Goal: Transaction & Acquisition: Purchase product/service

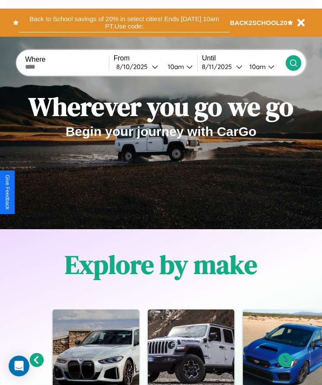
click at [124, 22] on button "Back to School savings of 20% in select cities! Ends 9/1 at 10am PT. Use code:" at bounding box center [124, 22] width 211 height 19
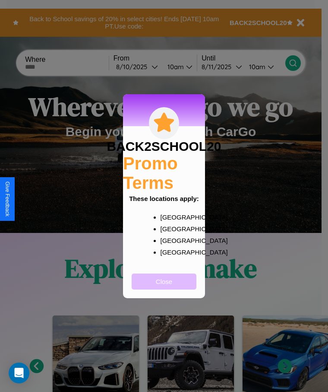
click at [164, 287] on button "Close" at bounding box center [164, 281] width 65 height 16
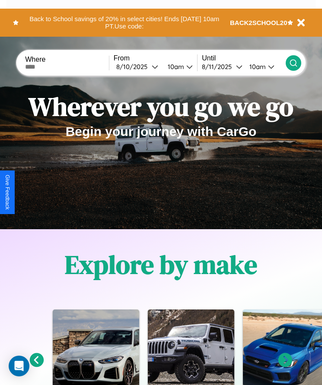
click at [68, 67] on input "text" at bounding box center [67, 67] width 84 height 7
type input "********"
click at [140, 67] on div "8 / 10 / 2025" at bounding box center [133, 67] width 35 height 8
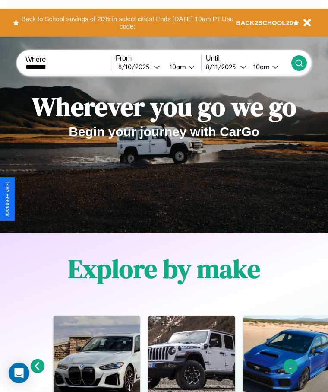
select select "*"
select select "****"
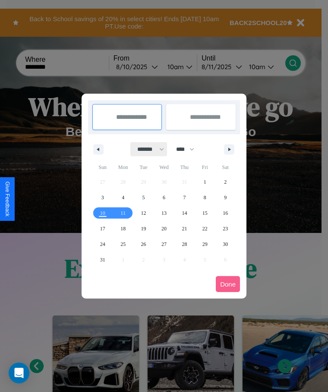
click at [147, 149] on select "******* ******** ***** ***** *** **** **** ****** ********* ******* ******** **…" at bounding box center [149, 149] width 37 height 14
select select "*"
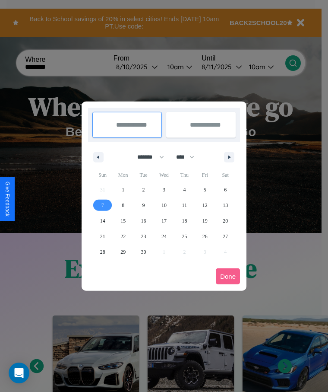
click at [102, 205] on span "7" at bounding box center [103, 205] width 3 height 16
type input "**********"
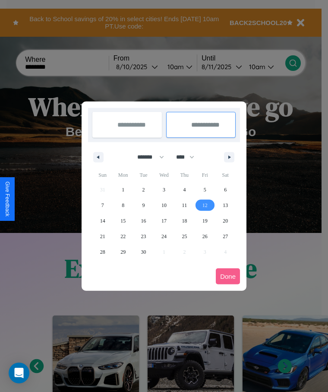
click at [205, 205] on span "12" at bounding box center [205, 205] width 5 height 16
type input "**********"
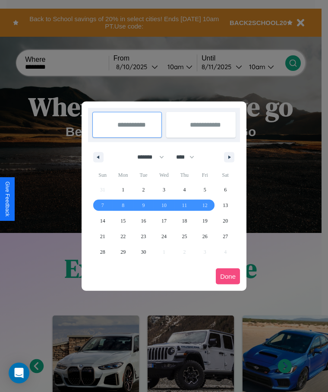
click at [228, 276] on button "Done" at bounding box center [228, 276] width 24 height 16
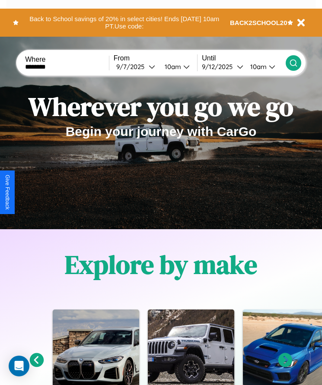
click at [175, 67] on div "10am" at bounding box center [171, 67] width 23 height 8
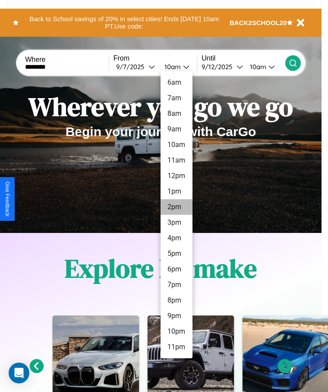
click at [176, 207] on li "2pm" at bounding box center [177, 207] width 32 height 16
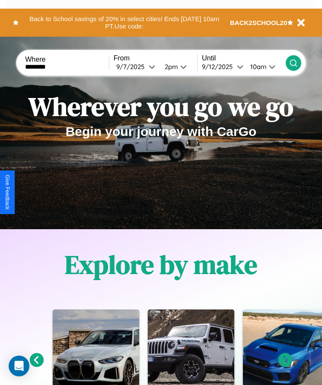
click at [293, 63] on icon at bounding box center [293, 63] width 9 height 9
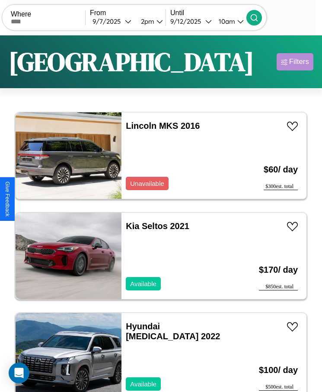
click at [295, 62] on div "Filters" at bounding box center [299, 61] width 20 height 9
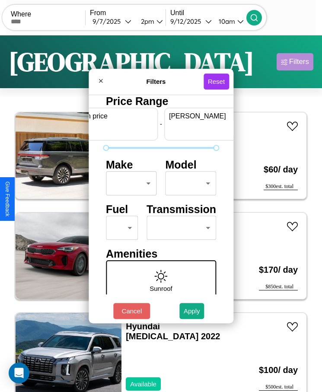
scroll to position [0, 32]
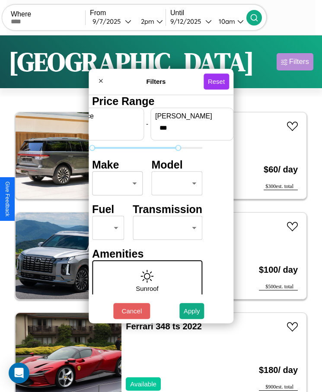
type input "***"
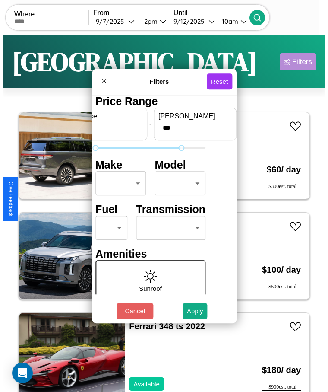
scroll to position [0, 0]
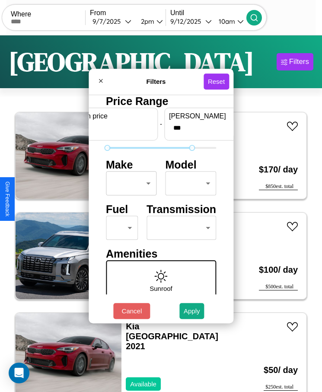
type input "*"
click at [129, 183] on body "CarGo Where From 9 / 7 / 2025 2pm Until 9 / 12 / 2025 10am Become a Host Login …" at bounding box center [161, 206] width 322 height 413
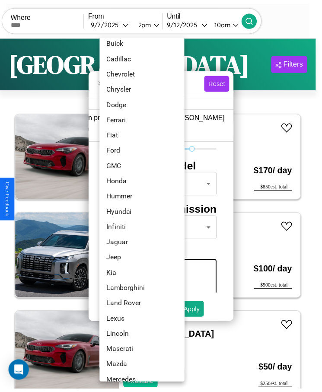
scroll to position [132, 0]
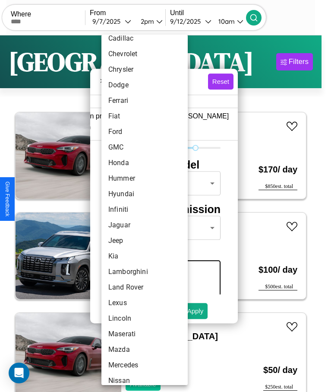
click at [128, 210] on li "Infiniti" at bounding box center [145, 210] width 86 height 16
type input "********"
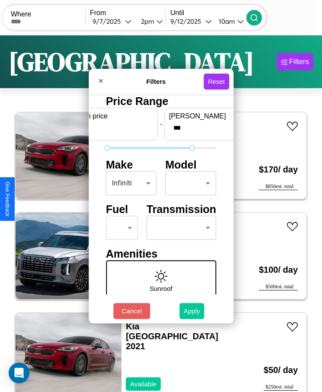
click at [192, 311] on button "Apply" at bounding box center [191, 311] width 25 height 16
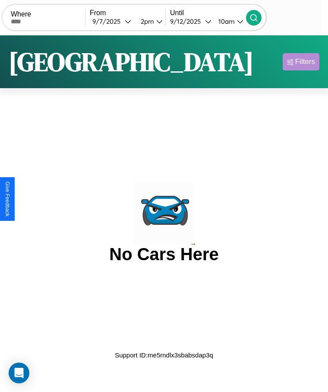
click at [301, 62] on div "Filters" at bounding box center [306, 61] width 20 height 9
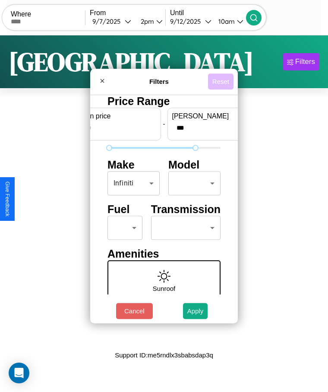
click at [221, 81] on button "Reset" at bounding box center [220, 81] width 25 height 16
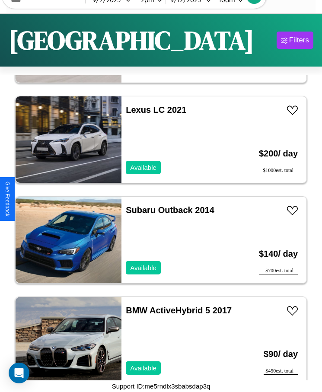
scroll to position [107, 0]
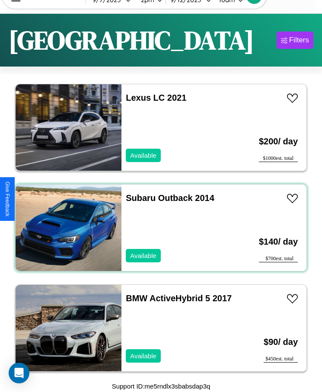
click at [158, 228] on div "Subaru Outback 2014 Available" at bounding box center [178, 227] width 114 height 86
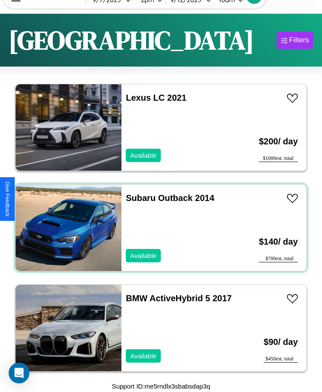
click at [158, 228] on div "Subaru Outback 2014 Available" at bounding box center [178, 227] width 114 height 86
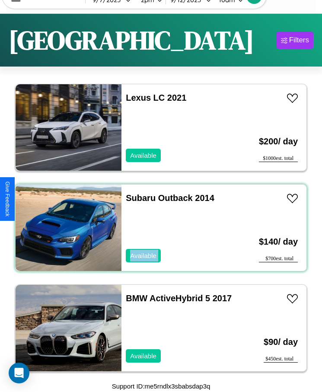
click at [158, 228] on div "Subaru Outback 2014 Available" at bounding box center [178, 227] width 114 height 86
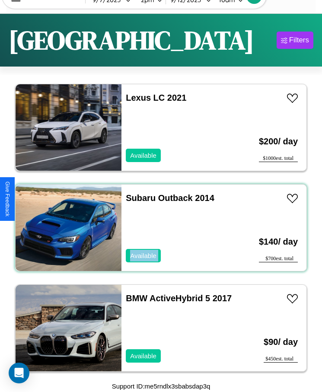
click at [158, 228] on div "Subaru Outback 2014 Available" at bounding box center [178, 227] width 114 height 86
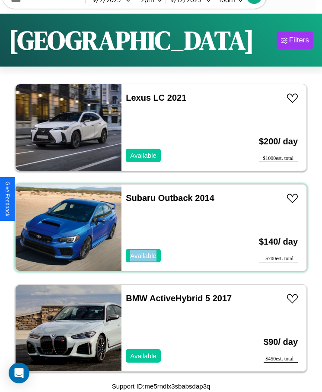
click at [158, 228] on div "Subaru Outback 2014 Available" at bounding box center [178, 227] width 114 height 86
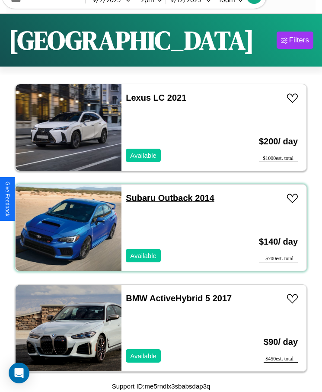
click at [138, 198] on link "Subaru Outback 2014" at bounding box center [170, 198] width 89 height 10
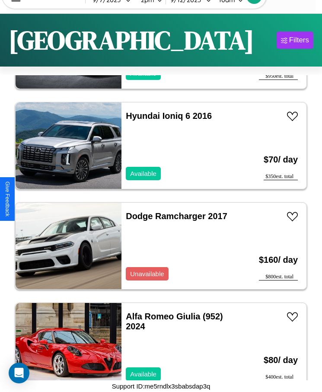
scroll to position [1911, 0]
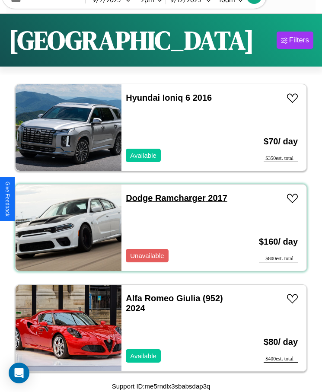
click at [137, 198] on link "Dodge Ramcharger 2017" at bounding box center [177, 198] width 102 height 10
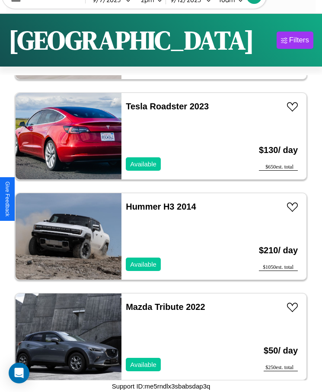
scroll to position [3916, 0]
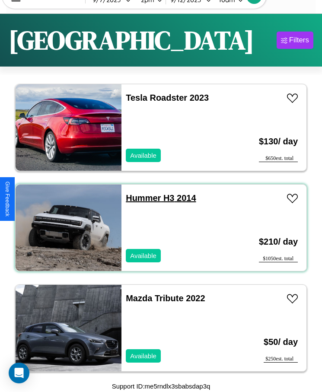
click at [140, 198] on link "Hummer H3 2014" at bounding box center [161, 198] width 70 height 10
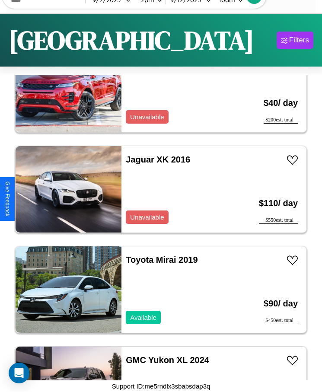
scroll to position [5018, 0]
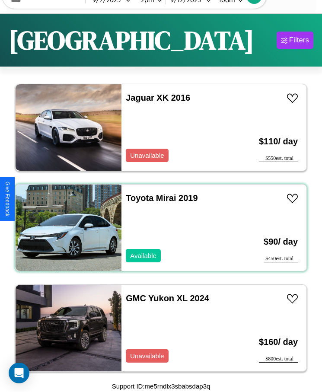
click at [158, 228] on div "Toyota Mirai 2019 Available" at bounding box center [178, 227] width 114 height 86
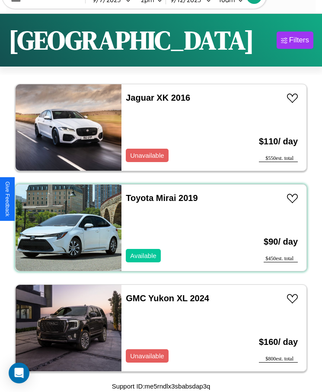
click at [158, 228] on div "Toyota Mirai 2019 Available" at bounding box center [178, 227] width 114 height 86
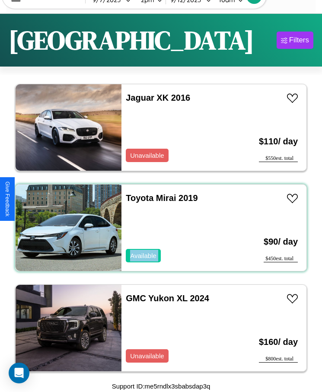
click at [158, 228] on div "Toyota Mirai 2019 Available" at bounding box center [178, 227] width 114 height 86
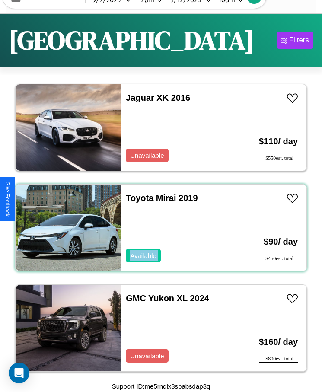
click at [158, 228] on div "Toyota Mirai 2019 Available" at bounding box center [178, 227] width 114 height 86
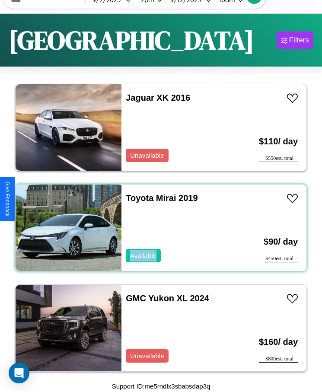
click at [158, 228] on div "Toyota Mirai 2019 Available" at bounding box center [178, 227] width 114 height 86
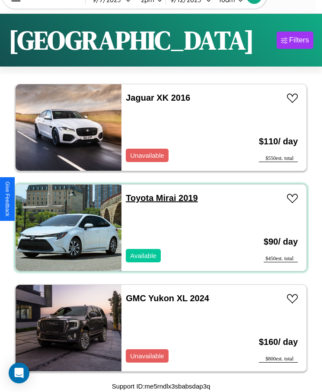
click at [137, 198] on link "Toyota Mirai 2019" at bounding box center [162, 198] width 72 height 10
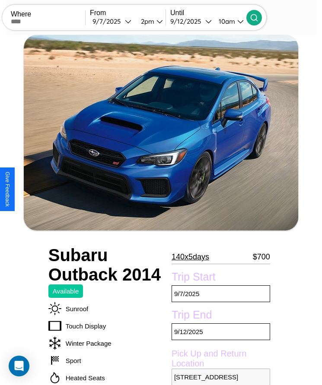
scroll to position [191, 0]
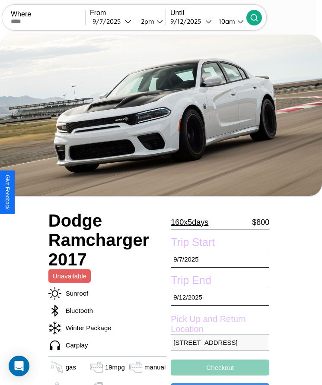
scroll to position [30, 0]
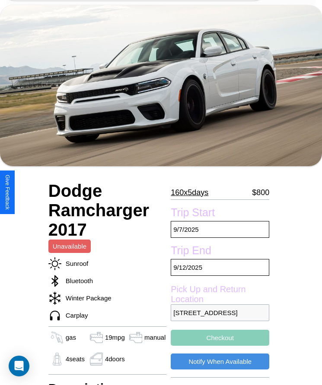
click at [193, 192] on p "160 x 5 days" at bounding box center [190, 193] width 38 height 14
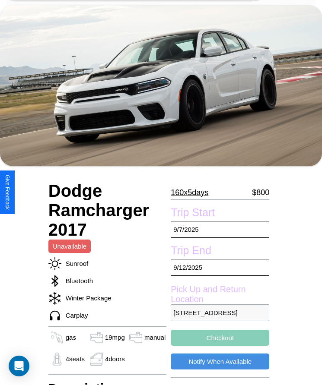
click at [193, 192] on p "160 x 5 days" at bounding box center [190, 193] width 38 height 14
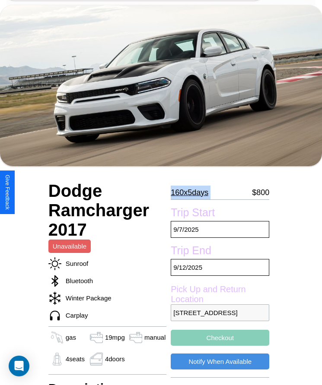
click at [193, 192] on p "160 x 5 days" at bounding box center [190, 193] width 38 height 14
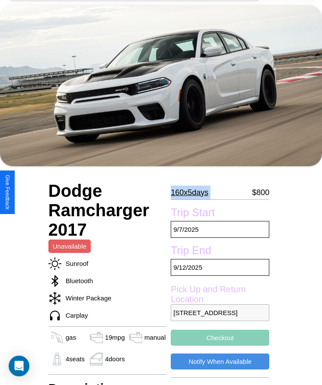
click at [193, 192] on p "160 x 5 days" at bounding box center [190, 193] width 38 height 14
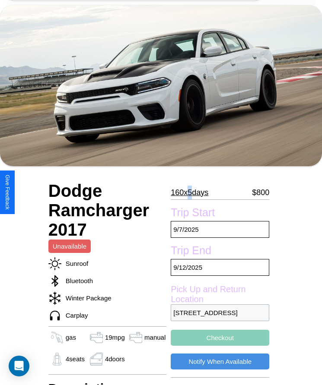
click at [193, 192] on p "160 x 5 days" at bounding box center [190, 193] width 38 height 14
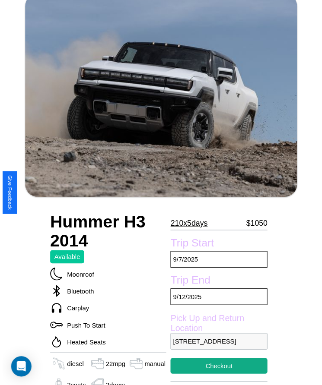
scroll to position [73, 0]
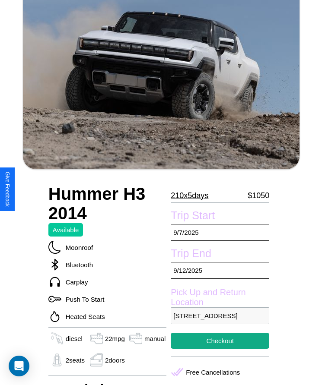
click at [193, 196] on p "210 x 5 days" at bounding box center [190, 196] width 38 height 14
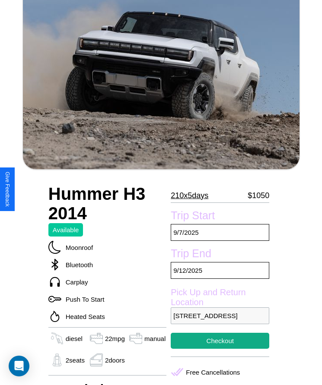
click at [193, 196] on p "210 x 5 days" at bounding box center [190, 196] width 38 height 14
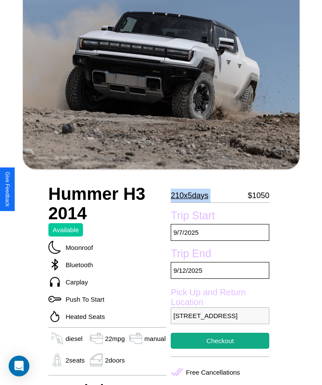
click at [193, 196] on p "210 x 5 days" at bounding box center [190, 196] width 38 height 14
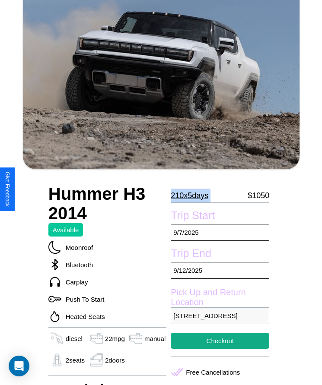
click at [193, 196] on p "210 x 5 days" at bounding box center [190, 196] width 38 height 14
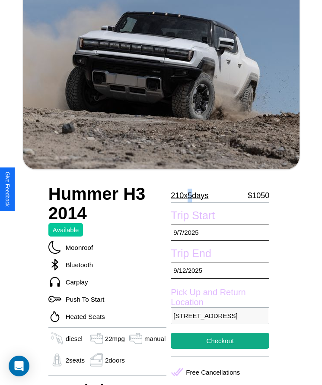
click at [193, 196] on p "210 x 5 days" at bounding box center [190, 196] width 38 height 14
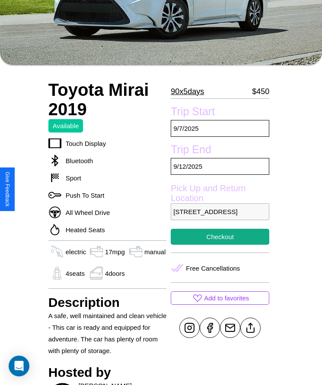
scroll to position [207, 0]
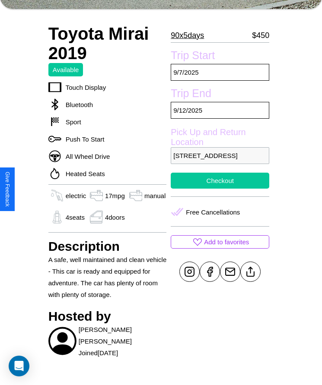
click at [220, 189] on button "Checkout" at bounding box center [220, 181] width 99 height 16
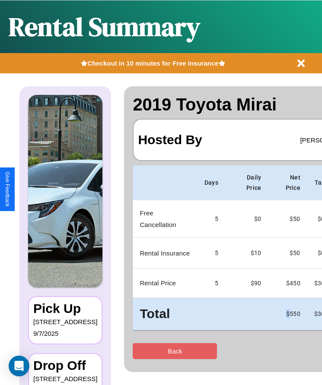
scroll to position [0, 51]
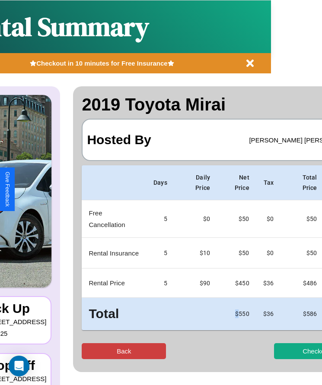
click at [90, 351] on button "Back" at bounding box center [124, 351] width 84 height 16
